Goal: Task Accomplishment & Management: Manage account settings

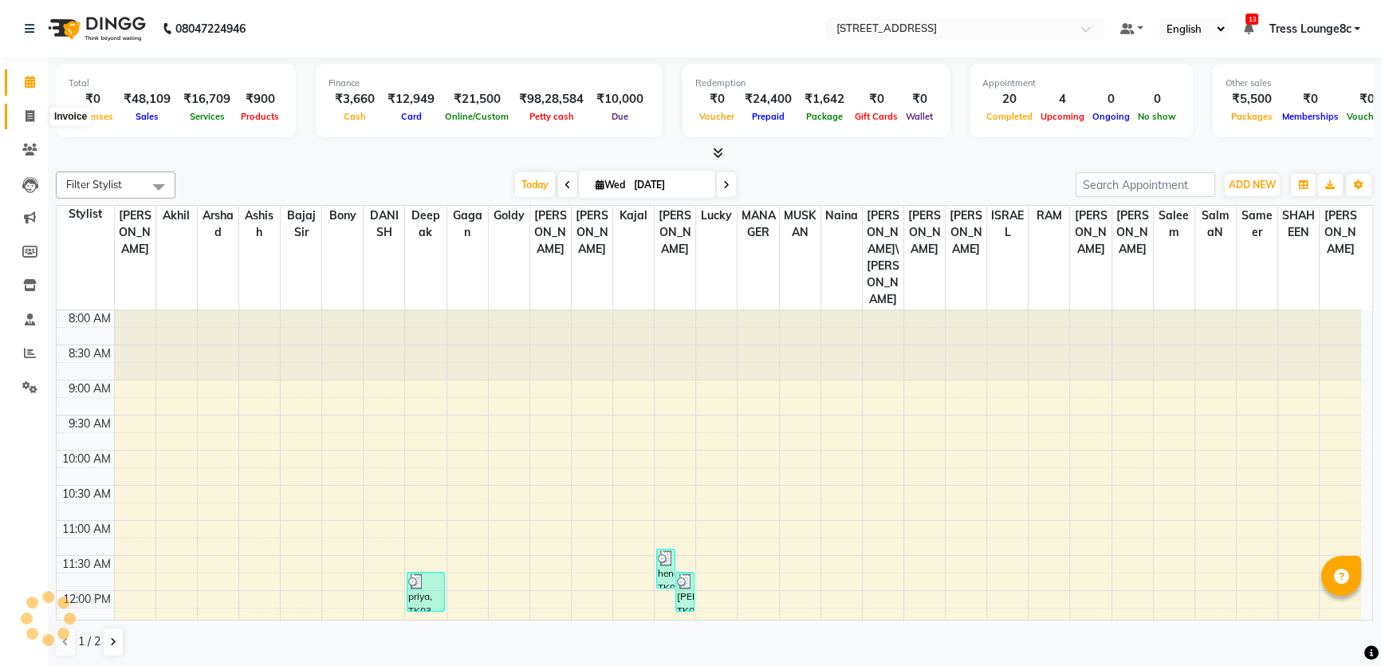
click at [16, 115] on span at bounding box center [30, 117] width 28 height 18
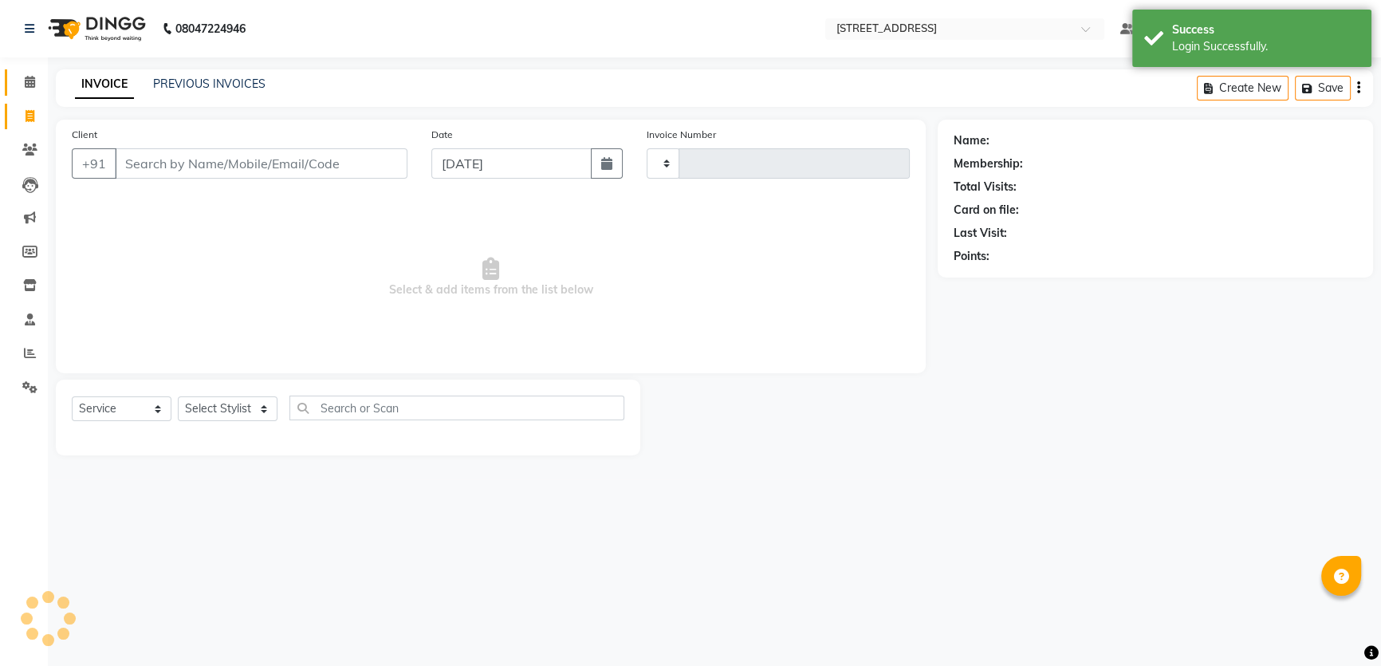
click at [22, 87] on span at bounding box center [30, 82] width 28 height 18
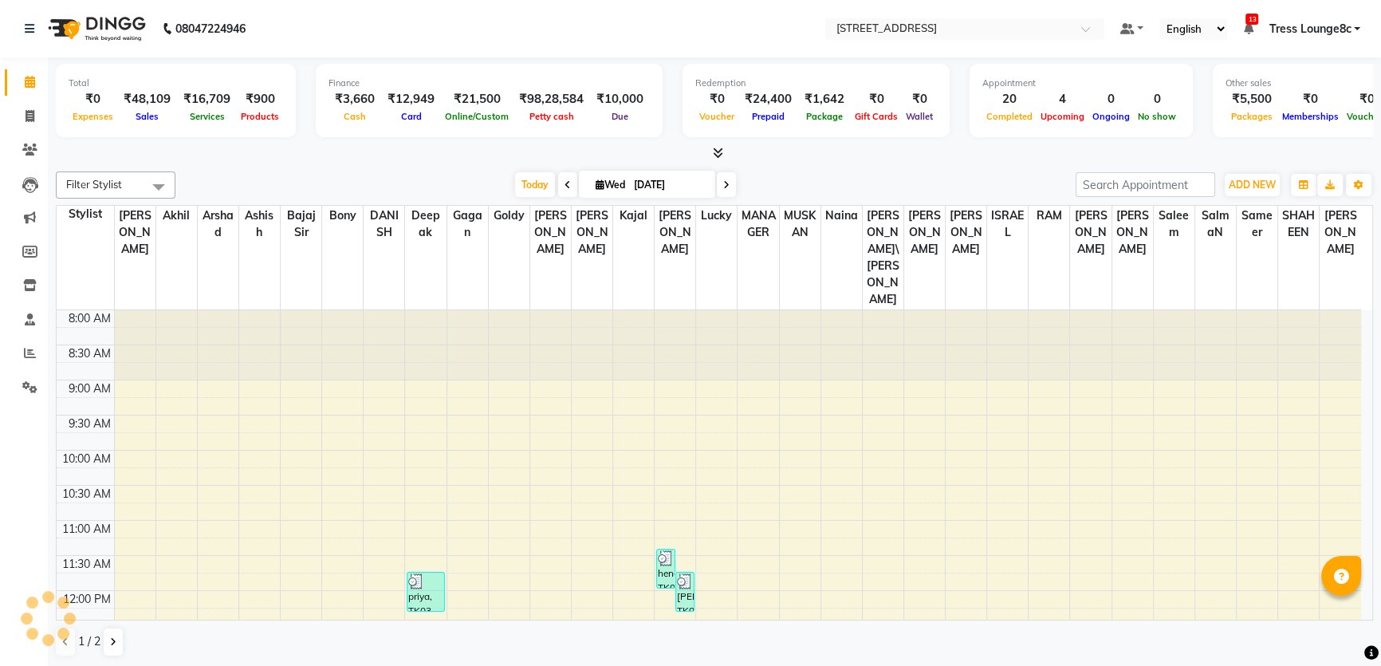
click at [1319, 25] on span "Tress Lounge8c" at bounding box center [1309, 29] width 82 height 17
click at [1311, 122] on hr at bounding box center [1278, 122] width 146 height 1
click at [32, 128] on link "Invoice" at bounding box center [24, 117] width 38 height 26
select select "5703"
select select "service"
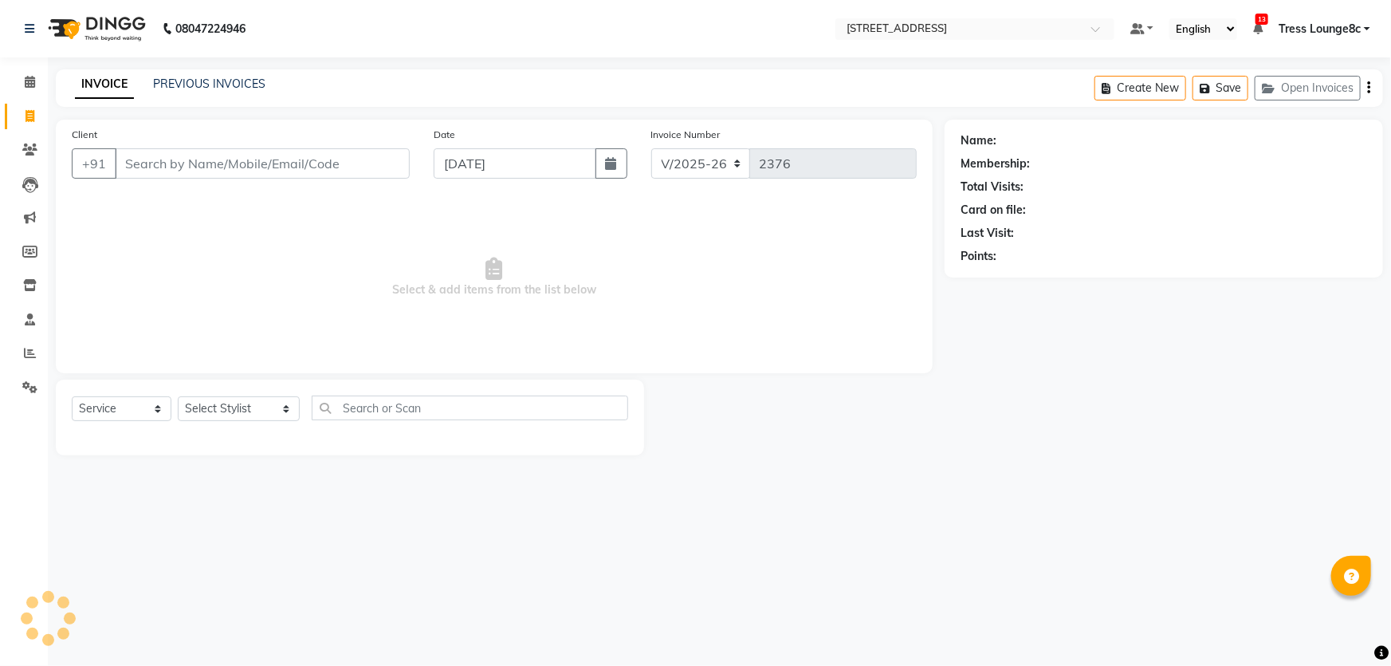
click at [160, 72] on div "INVOICE PREVIOUS INVOICES Create New Save Open Invoices" at bounding box center [719, 87] width 1327 height 37
click at [171, 84] on link "PREVIOUS INVOICES" at bounding box center [209, 84] width 112 height 14
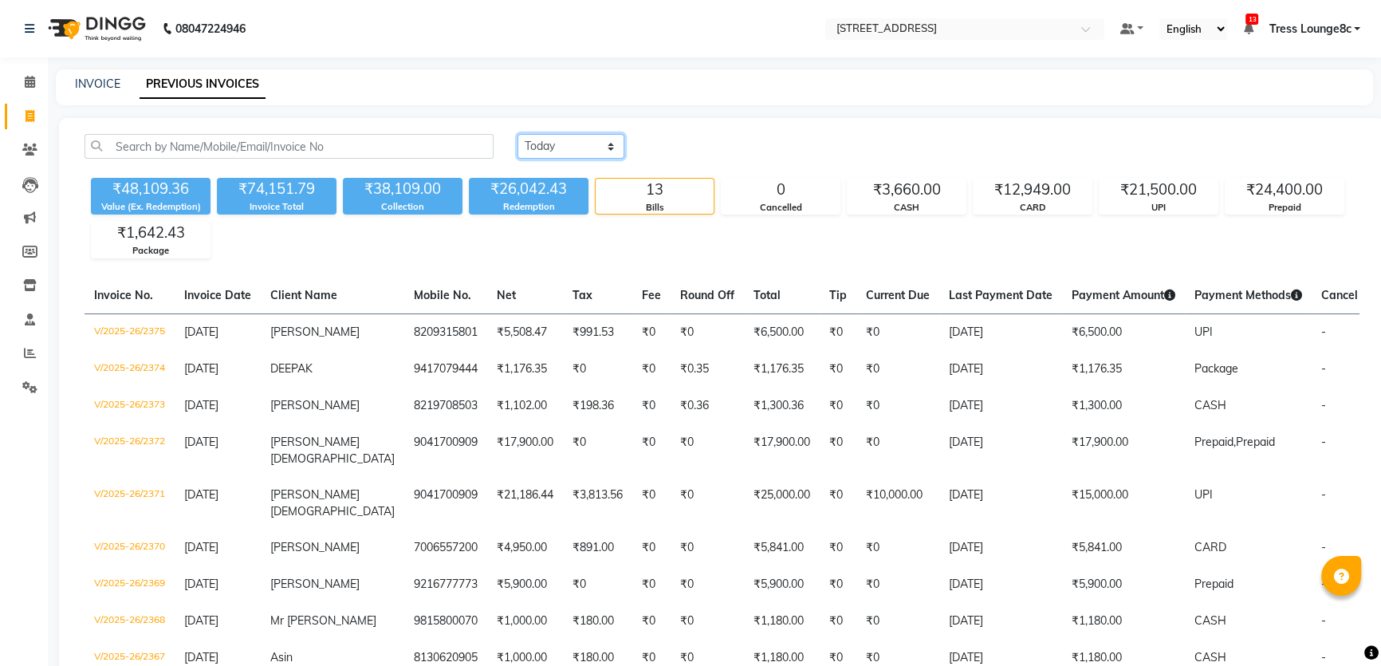
click at [573, 149] on select "[DATE] [DATE] Custom Range" at bounding box center [570, 146] width 107 height 25
select select "range"
click at [517, 134] on select "[DATE] [DATE] Custom Range" at bounding box center [570, 146] width 107 height 25
click at [713, 131] on div "[DATE] [DATE] Custom Range [DATE] - [DATE] ₹48,109.36 Value (Ex. Redemption) ₹7…" at bounding box center [722, 502] width 1326 height 768
click at [717, 152] on input "[DATE]" at bounding box center [701, 147] width 112 height 22
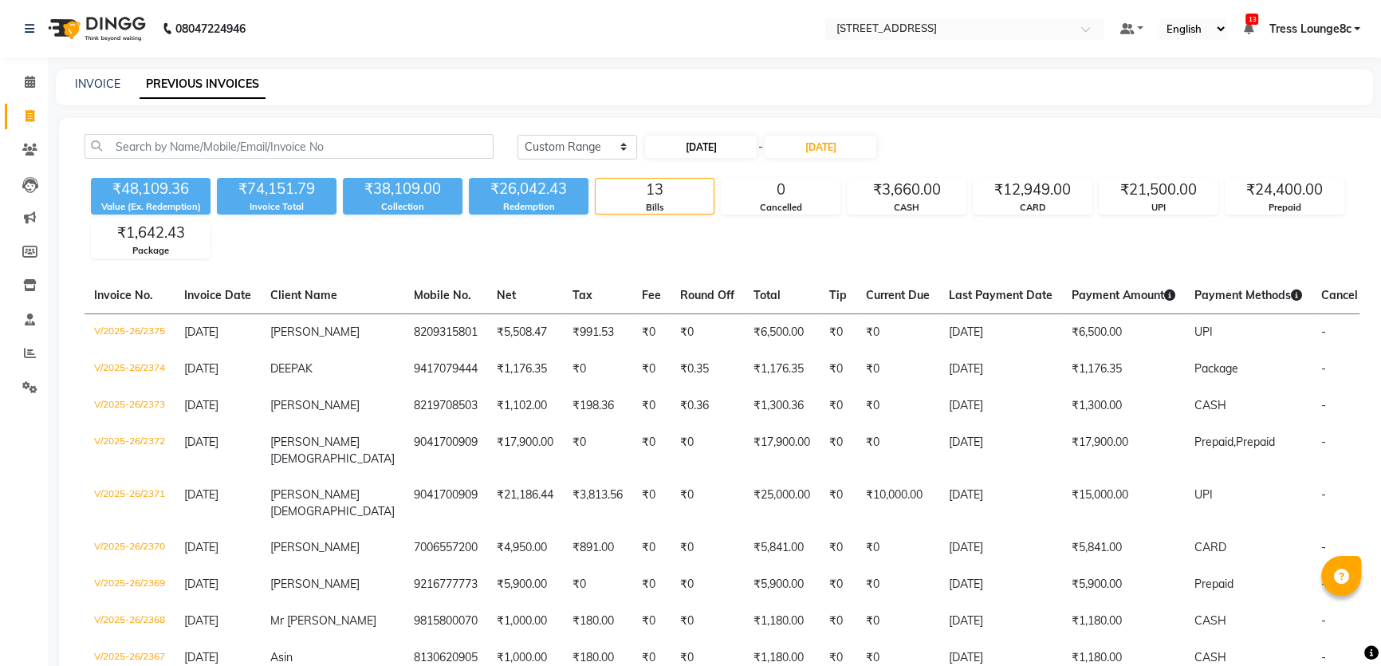
select select "9"
select select "2025"
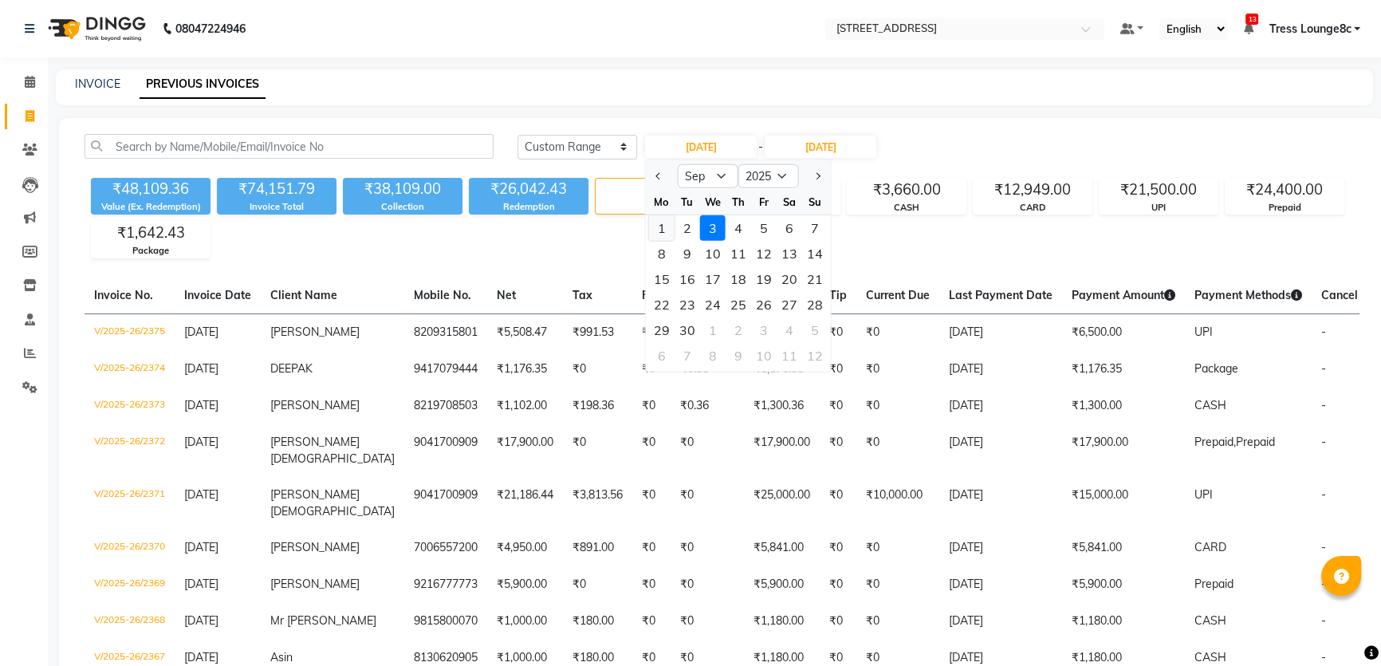
click at [664, 222] on div "1" at bounding box center [662, 228] width 26 height 26
type input "[DATE]"
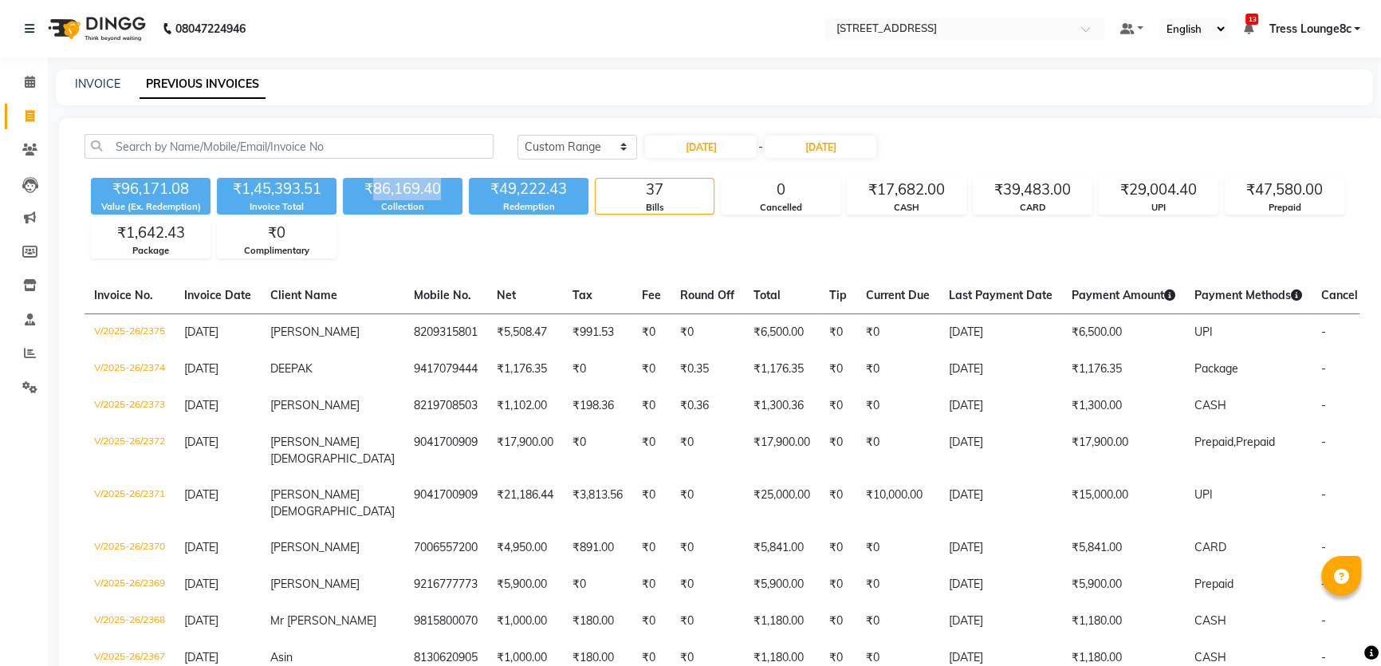
drag, startPoint x: 369, startPoint y: 189, endPoint x: 461, endPoint y: 193, distance: 91.8
click at [461, 193] on div "₹86,169.40" at bounding box center [403, 189] width 120 height 22
click at [1333, 28] on span "Tress Lounge8c" at bounding box center [1309, 29] width 82 height 17
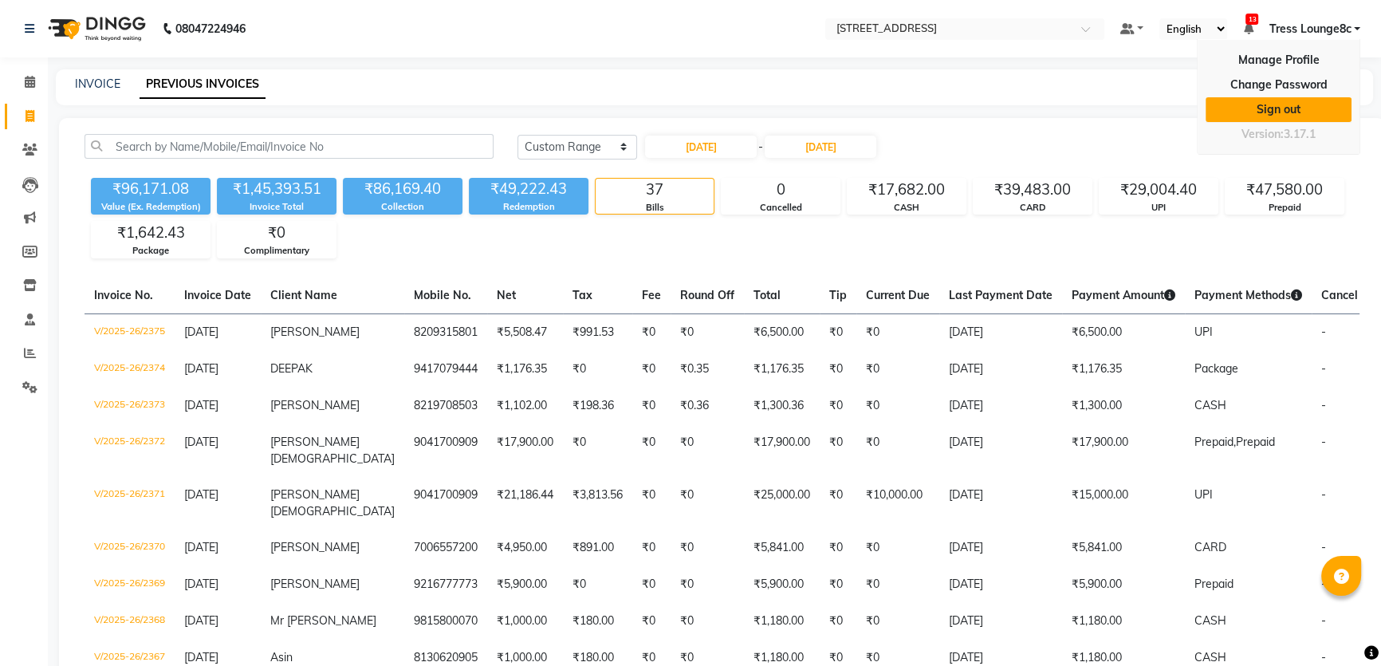
click at [1300, 120] on link "Sign out" at bounding box center [1278, 109] width 146 height 25
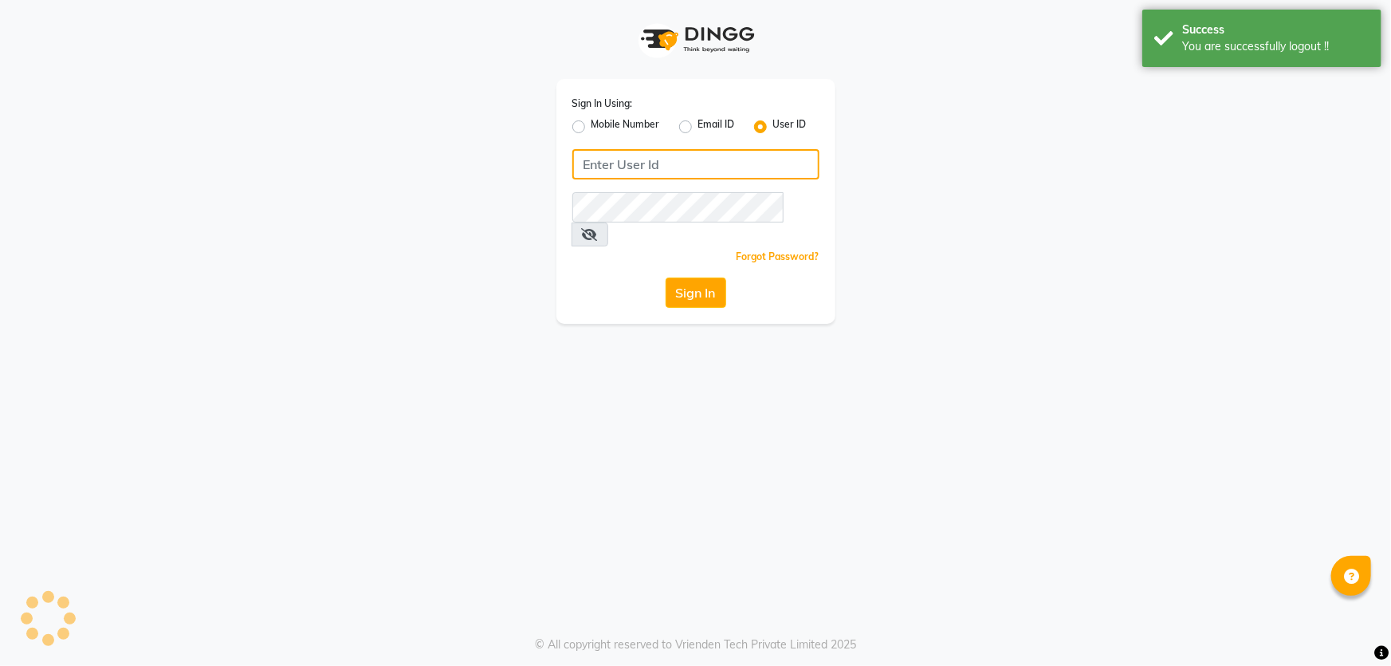
type input "6239163922"
click at [631, 131] on label "Mobile Number" at bounding box center [625, 126] width 69 height 19
click at [602, 128] on input "Mobile Number" at bounding box center [596, 122] width 10 height 10
radio input "true"
radio input "false"
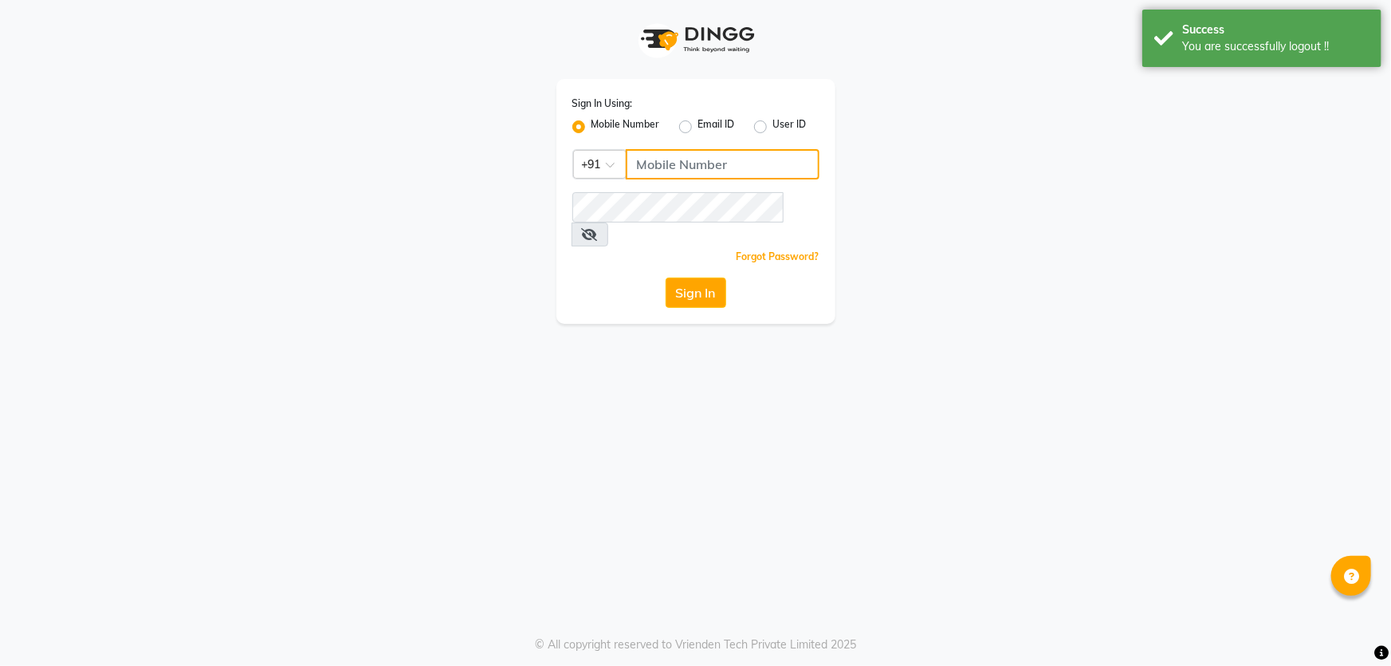
click at [658, 167] on input "Username" at bounding box center [723, 164] width 194 height 30
type input "1724656581"
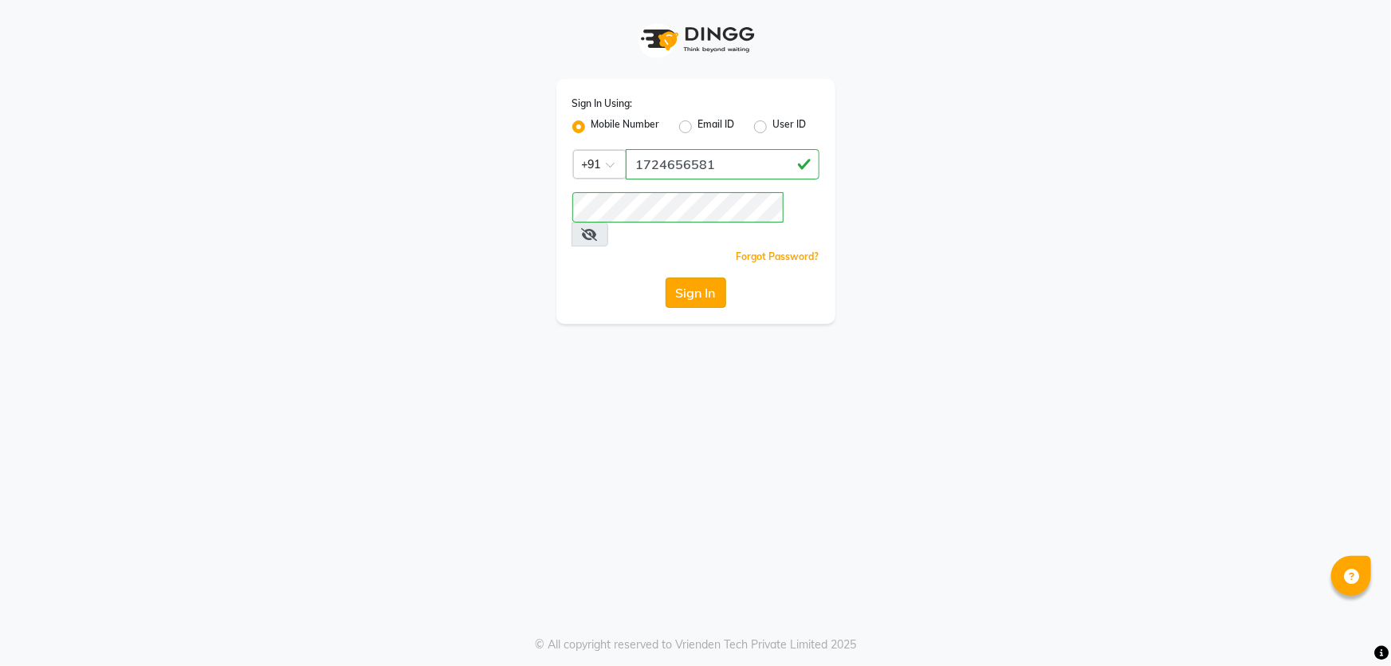
click at [682, 277] on button "Sign In" at bounding box center [696, 292] width 61 height 30
